Goal: Task Accomplishment & Management: Complete application form

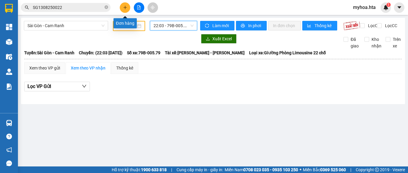
click at [123, 9] on icon "plus" at bounding box center [125, 7] width 4 height 4
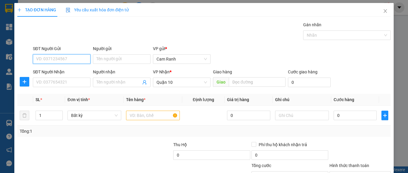
click at [54, 59] on input "SĐT Người Gửi" at bounding box center [62, 59] width 58 height 10
click at [65, 73] on div "0398181684 - ĐẠI" at bounding box center [61, 71] width 50 height 7
type input "0398181684"
type input "ĐẠI"
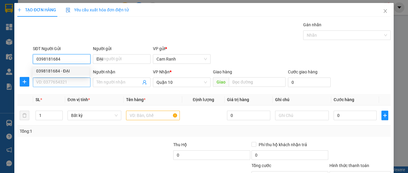
type input "0398181684"
type input "30.000"
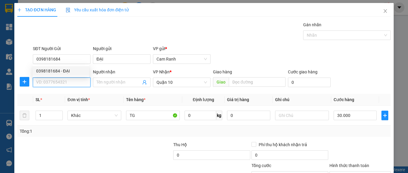
click at [63, 83] on input "SĐT Người Nhận" at bounding box center [62, 83] width 58 height 10
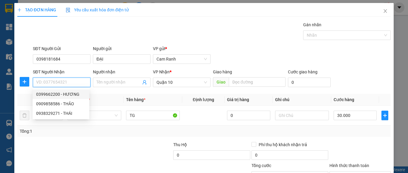
click at [53, 82] on input "SĐT Người Nhận" at bounding box center [62, 83] width 58 height 10
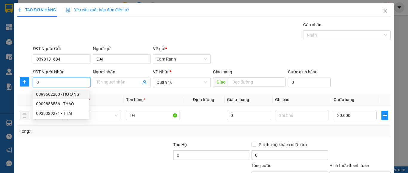
click at [42, 97] on div "0399662200 - HƯƠNG" at bounding box center [61, 94] width 50 height 7
type input "0399662200"
type input "HƯƠNG"
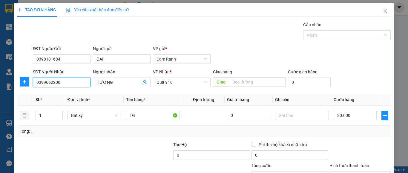
click at [71, 84] on input "0399662200" at bounding box center [62, 83] width 58 height 10
drag, startPoint x: 66, startPoint y: 84, endPoint x: 54, endPoint y: 84, distance: 12.6
click at [54, 84] on input "0399662200" at bounding box center [62, 83] width 58 height 10
type input "0399662211"
click at [86, 98] on div "0399662211 - CUỘI" at bounding box center [61, 95] width 57 height 10
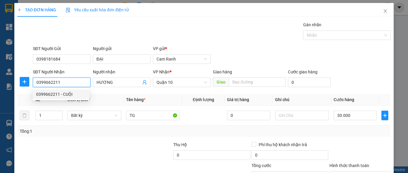
type input "CUỘI"
type input "50.000"
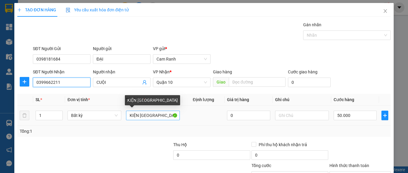
type input "0399662211"
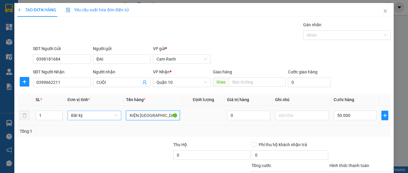
drag, startPoint x: 140, startPoint y: 116, endPoint x: 103, endPoint y: 119, distance: 36.8
click at [103, 119] on tr "1 Bất kỳ KIỆN TX 0 50.000" at bounding box center [204, 116] width 374 height 20
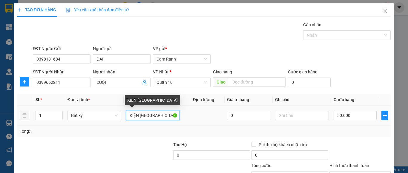
click at [134, 117] on input "KIỆN TX" at bounding box center [153, 116] width 54 height 10
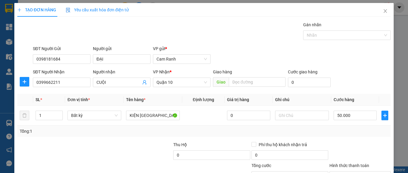
click at [172, 127] on div "Tổng: 1" at bounding box center [204, 131] width 374 height 11
drag, startPoint x: 137, startPoint y: 117, endPoint x: 121, endPoint y: 120, distance: 15.5
click at [121, 120] on tr "1 Bất kỳ KIỆN TX 0 50.000" at bounding box center [204, 116] width 374 height 20
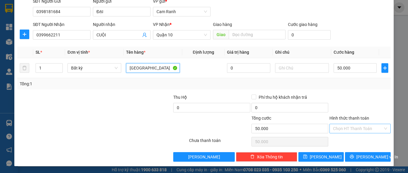
scroll to position [48, 0]
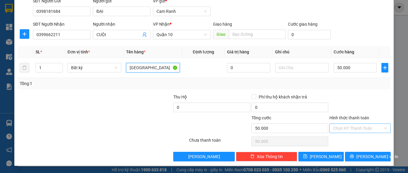
type input "TX"
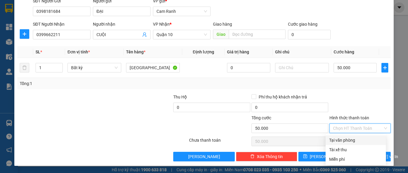
drag, startPoint x: 353, startPoint y: 128, endPoint x: 357, endPoint y: 135, distance: 8.3
click at [353, 129] on input "Hình thức thanh toán" at bounding box center [358, 128] width 50 height 9
click at [356, 140] on div "Tại văn phòng" at bounding box center [355, 140] width 53 height 7
type input "0"
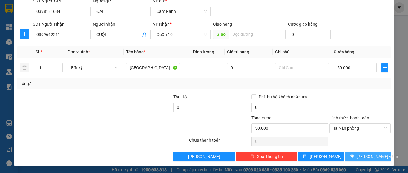
click at [357, 159] on button "[PERSON_NAME] và In" at bounding box center [368, 157] width 46 height 10
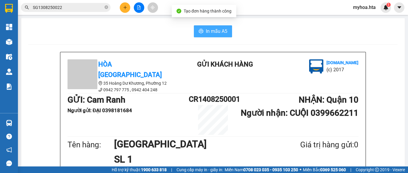
click at [200, 33] on icon "printer" at bounding box center [201, 31] width 5 height 5
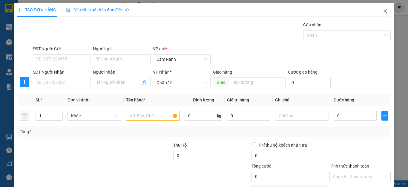
click at [384, 10] on icon "close" at bounding box center [385, 11] width 3 height 4
